Goal: Transaction & Acquisition: Purchase product/service

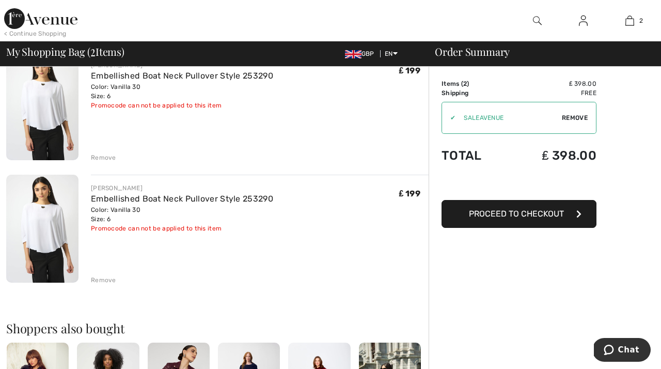
scroll to position [100, 0]
click at [102, 279] on div "Remove" at bounding box center [103, 279] width 25 height 9
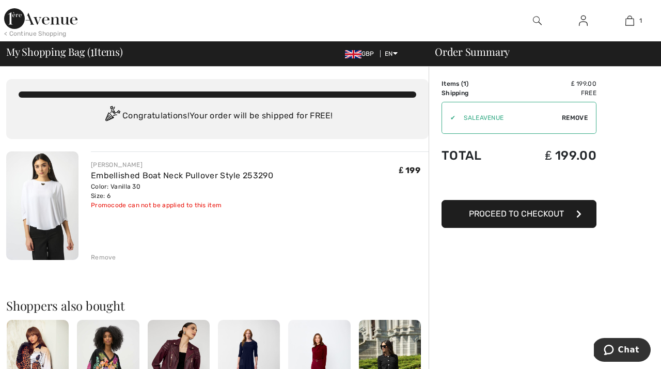
scroll to position [0, 0]
click at [524, 215] on span "Proceed to Checkout" at bounding box center [516, 214] width 95 height 10
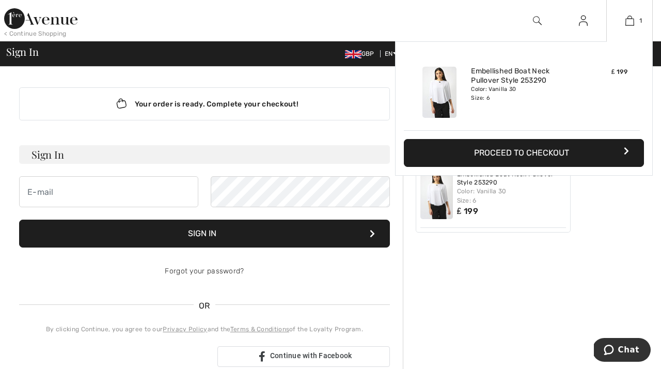
click at [532, 150] on button "Proceed to Checkout" at bounding box center [524, 153] width 240 height 28
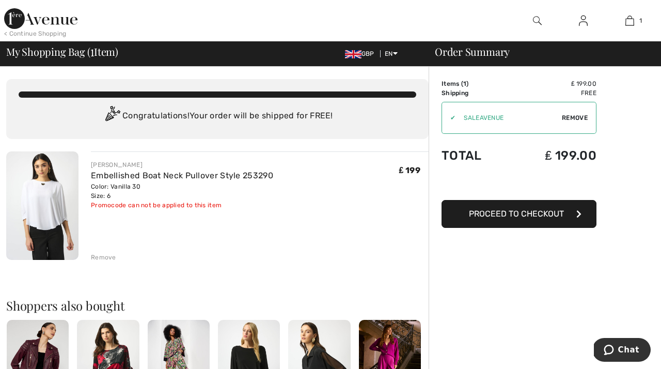
click at [486, 210] on span "Proceed to Checkout" at bounding box center [516, 214] width 95 height 10
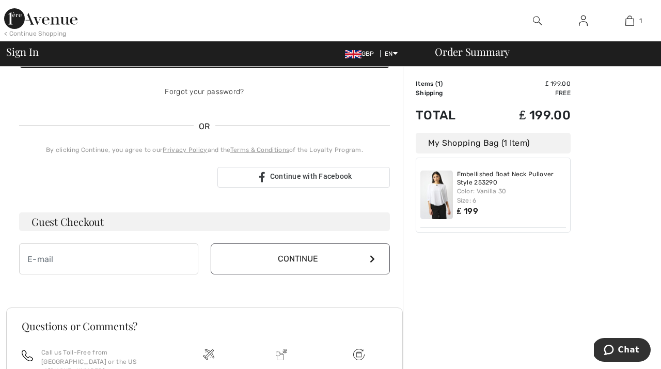
scroll to position [179, 0]
click at [94, 258] on input "email" at bounding box center [108, 258] width 179 height 31
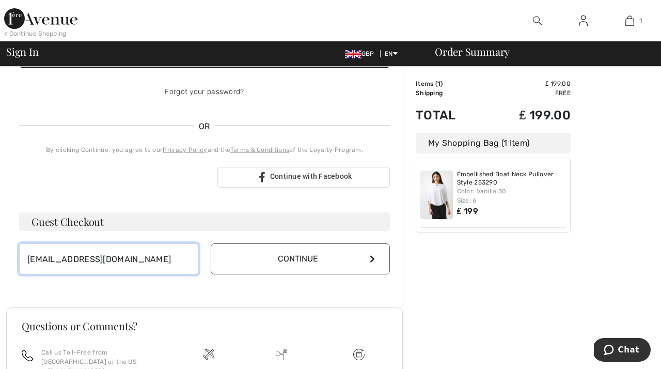
type input "maxinemwatts@gmail.com"
click at [372, 262] on icon at bounding box center [372, 258] width 5 height 8
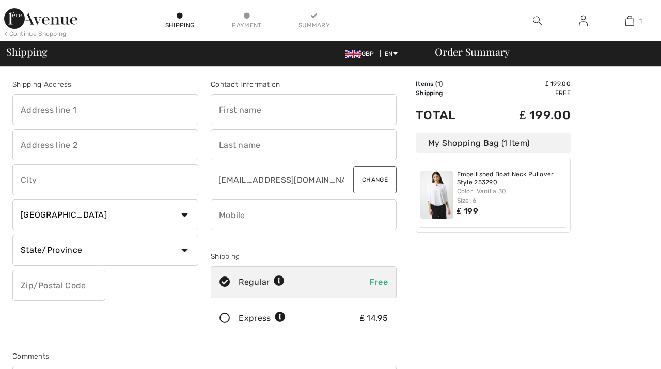
click at [38, 106] on input "text" at bounding box center [105, 109] width 186 height 31
type input "Allee des Sucettes"
click at [38, 143] on input "text" at bounding box center [105, 144] width 186 height 31
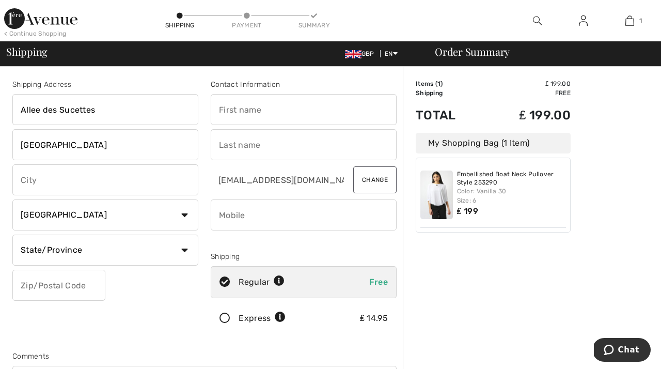
type input "Rue de la Corbinerie"
click at [31, 178] on input "text" at bounding box center [105, 179] width 186 height 31
type input "St Martins"
select select "GG"
click at [81, 251] on input "text" at bounding box center [105, 249] width 186 height 31
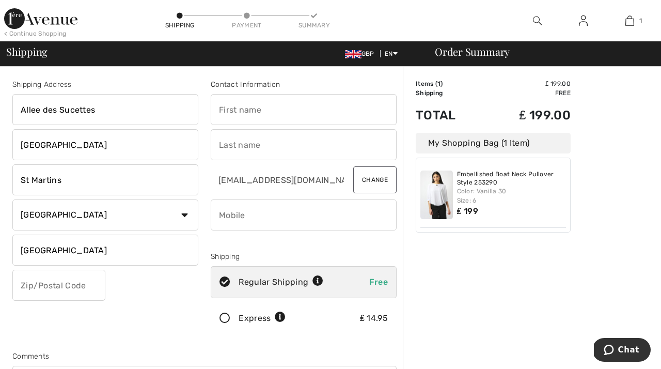
type input "Channel Islands"
click at [32, 285] on input "text" at bounding box center [58, 284] width 93 height 31
type input "GY46SR"
type input "Maxine"
type input "Watts"
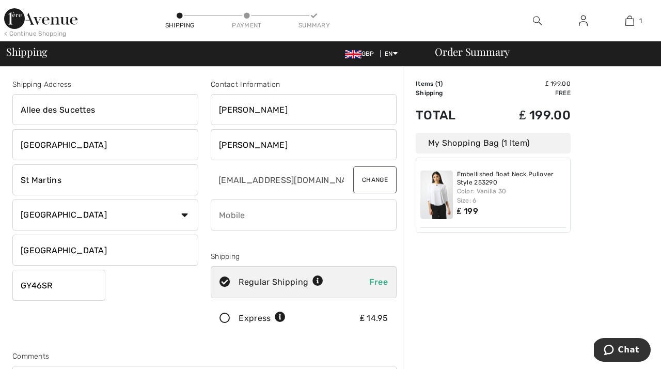
click at [230, 206] on input "phone" at bounding box center [304, 214] width 186 height 31
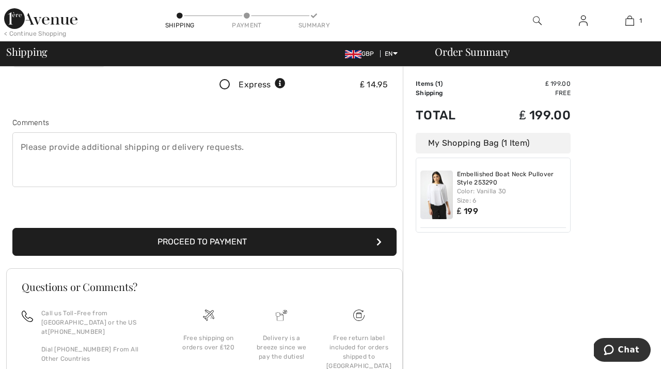
scroll to position [232, 0]
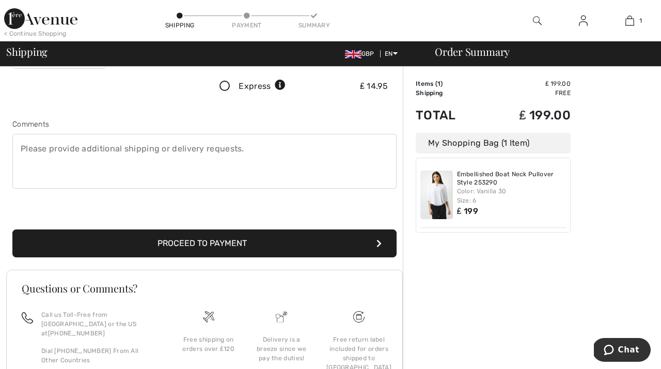
type input "00447781125577"
click at [216, 242] on button "Proceed to Payment" at bounding box center [204, 243] width 384 height 28
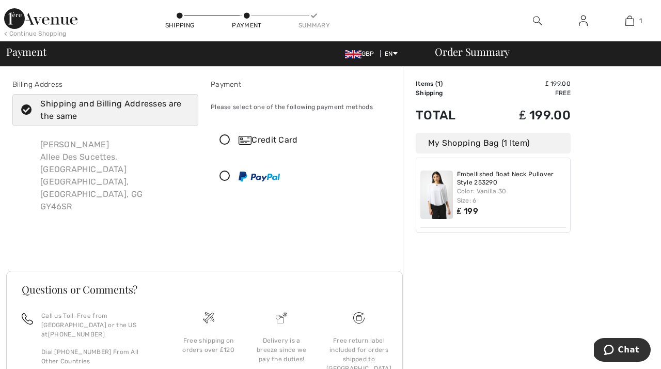
click at [227, 139] on icon at bounding box center [224, 140] width 27 height 11
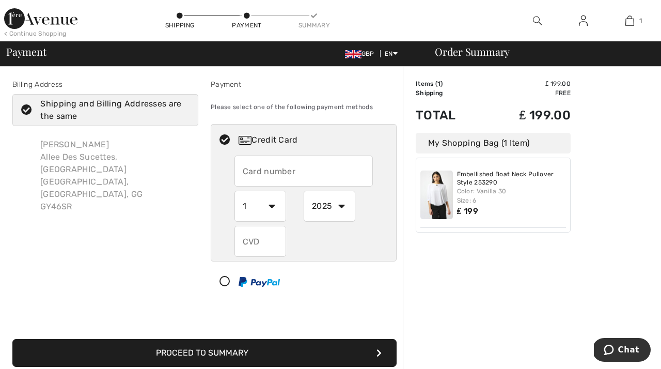
click at [255, 175] on input "text" at bounding box center [303, 170] width 139 height 31
type input "[CREDIT_CARD_NUMBER]"
select select "4"
select select "2030"
click at [288, 196] on div "1 2 3 4 5 6 7 8 9 10 11 12" at bounding box center [268, 205] width 69 height 31
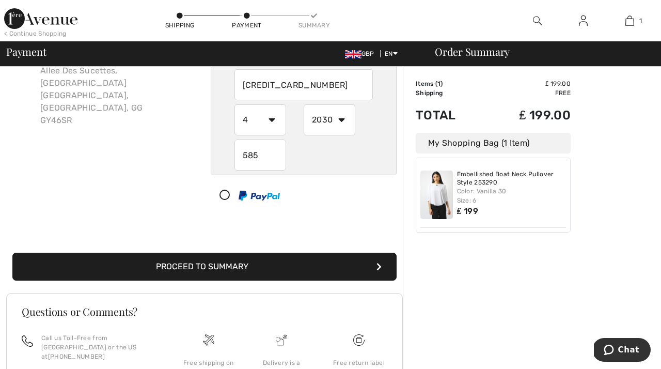
scroll to position [92, 0]
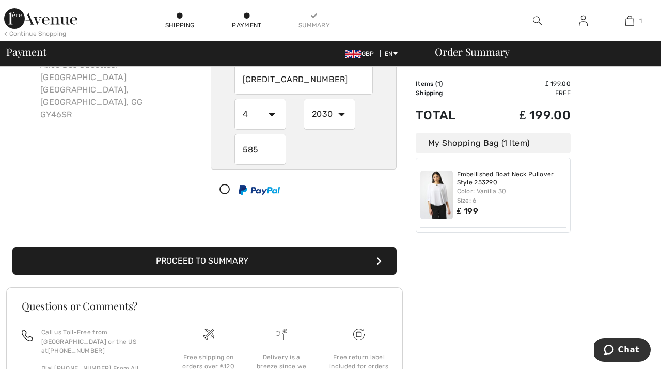
type input "585"
click at [297, 259] on button "Proceed to Summary" at bounding box center [204, 261] width 384 height 28
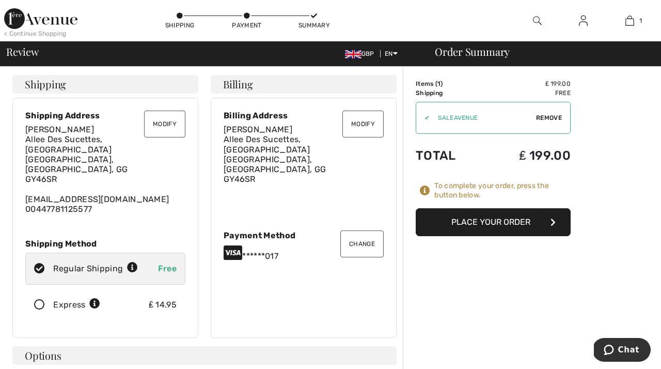
click at [364, 121] on button "Modify" at bounding box center [362, 123] width 41 height 27
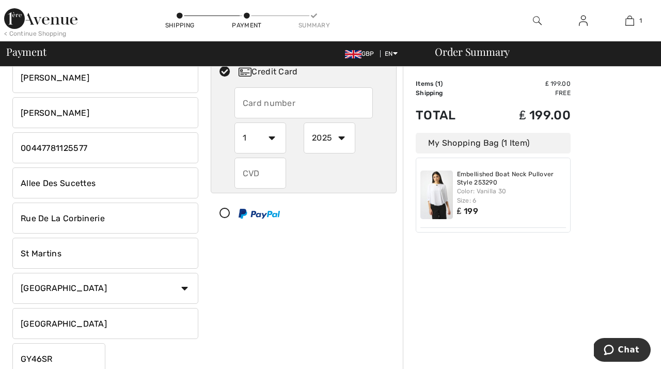
scroll to position [82, 0]
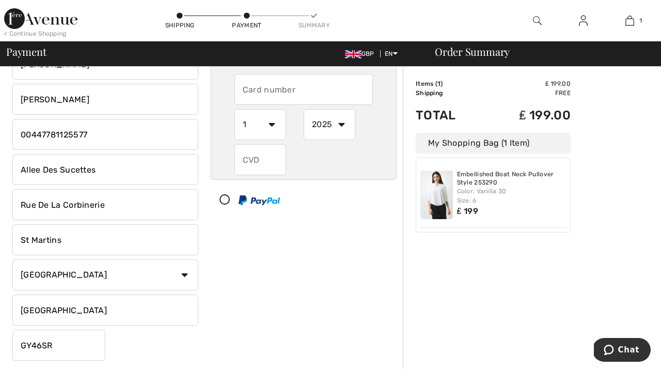
click at [35, 344] on input "GY46SR" at bounding box center [58, 344] width 93 height 31
type input "GY46SR"
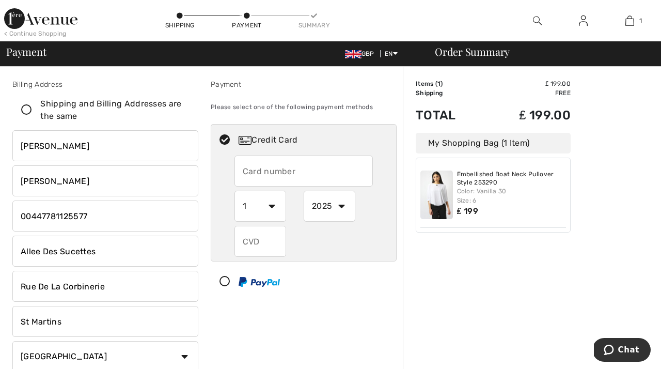
scroll to position [0, 0]
click at [28, 106] on icon at bounding box center [26, 110] width 27 height 11
click at [183, 106] on input "Shipping and Billing Addresses are the same" at bounding box center [186, 109] width 7 height 31
checkbox input "true"
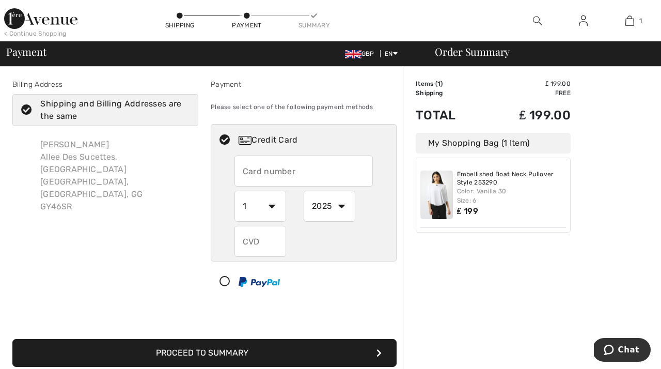
click at [265, 169] on input "text" at bounding box center [303, 170] width 139 height 31
radio input "true"
type input "[CREDIT_CARD_NUMBER]"
select select "4"
radio input "true"
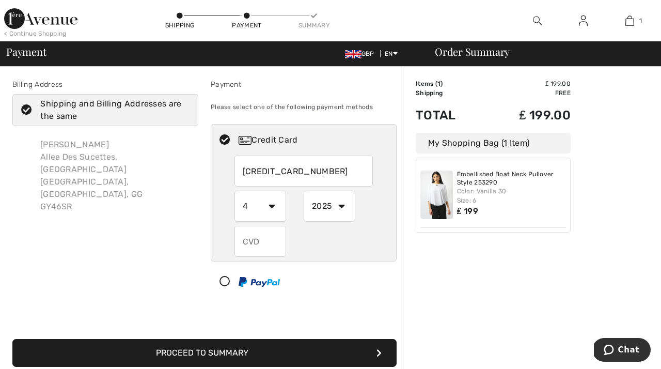
select select "2030"
radio input "true"
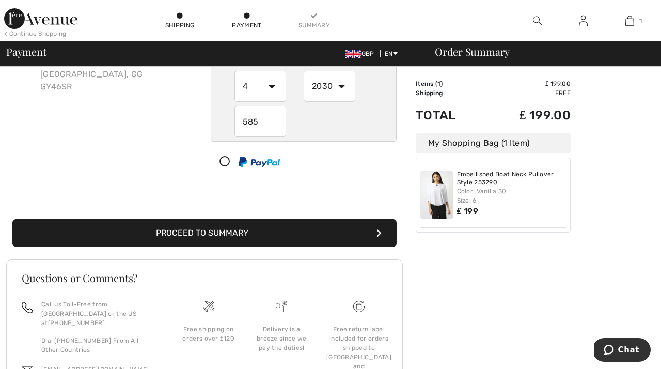
scroll to position [120, 0]
type input "585"
click at [286, 235] on button "Proceed to Summary" at bounding box center [204, 232] width 384 height 28
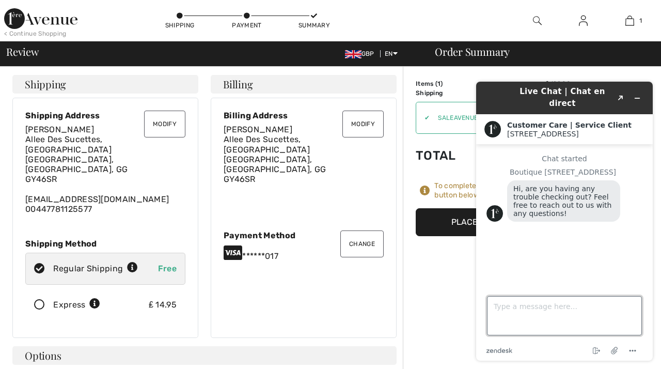
click at [516, 306] on textarea "Type a message here..." at bounding box center [564, 315] width 155 height 39
type textarea "o"
type textarea "On my address what does GG stand for? I put Guernsey but it is not showing this."
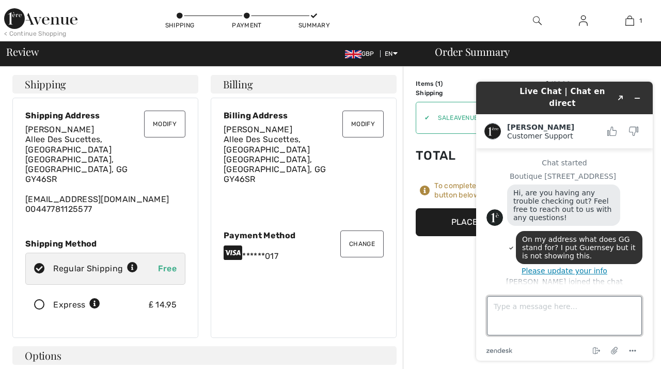
scroll to position [42, 0]
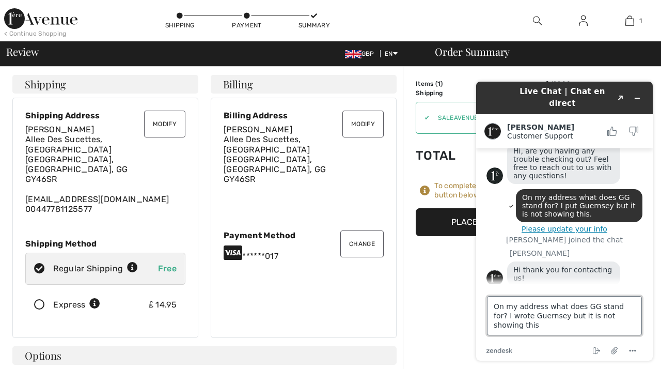
type textarea "On my address what does GG stand for? I wrote Guernsey but it is not showing th…"
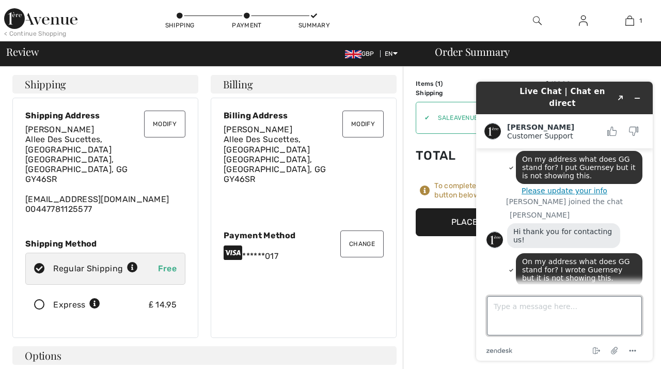
scroll to position [116, 0]
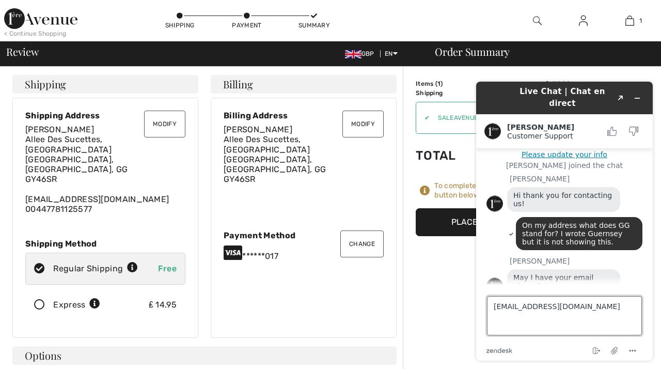
type textarea "[EMAIL_ADDRESS][DOMAIN_NAME]"
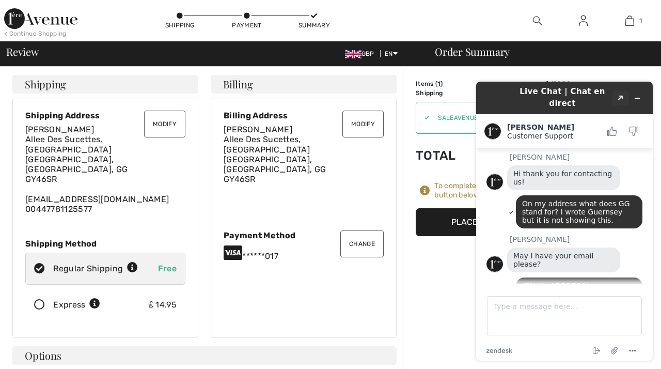
click at [620, 95] on icon "Created with Sketch." at bounding box center [620, 97] width 6 height 5
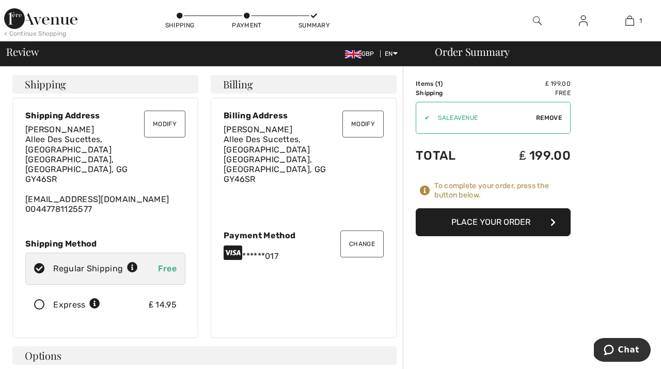
click at [497, 220] on button "Place Your Order" at bounding box center [493, 222] width 155 height 28
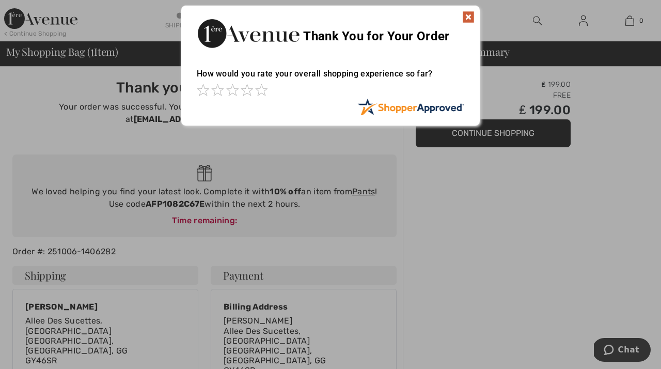
click at [468, 14] on img at bounding box center [468, 17] width 12 height 12
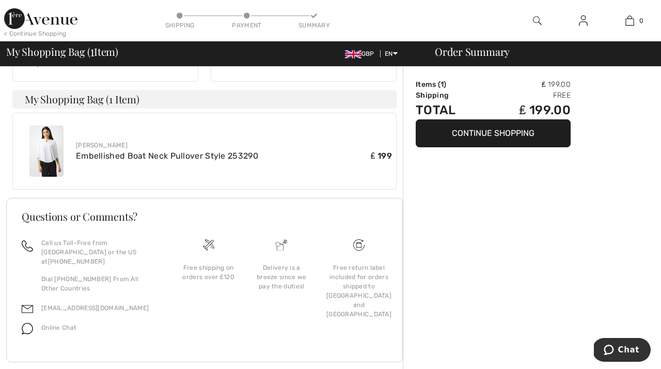
scroll to position [360, 0]
